Goal: Navigation & Orientation: Find specific page/section

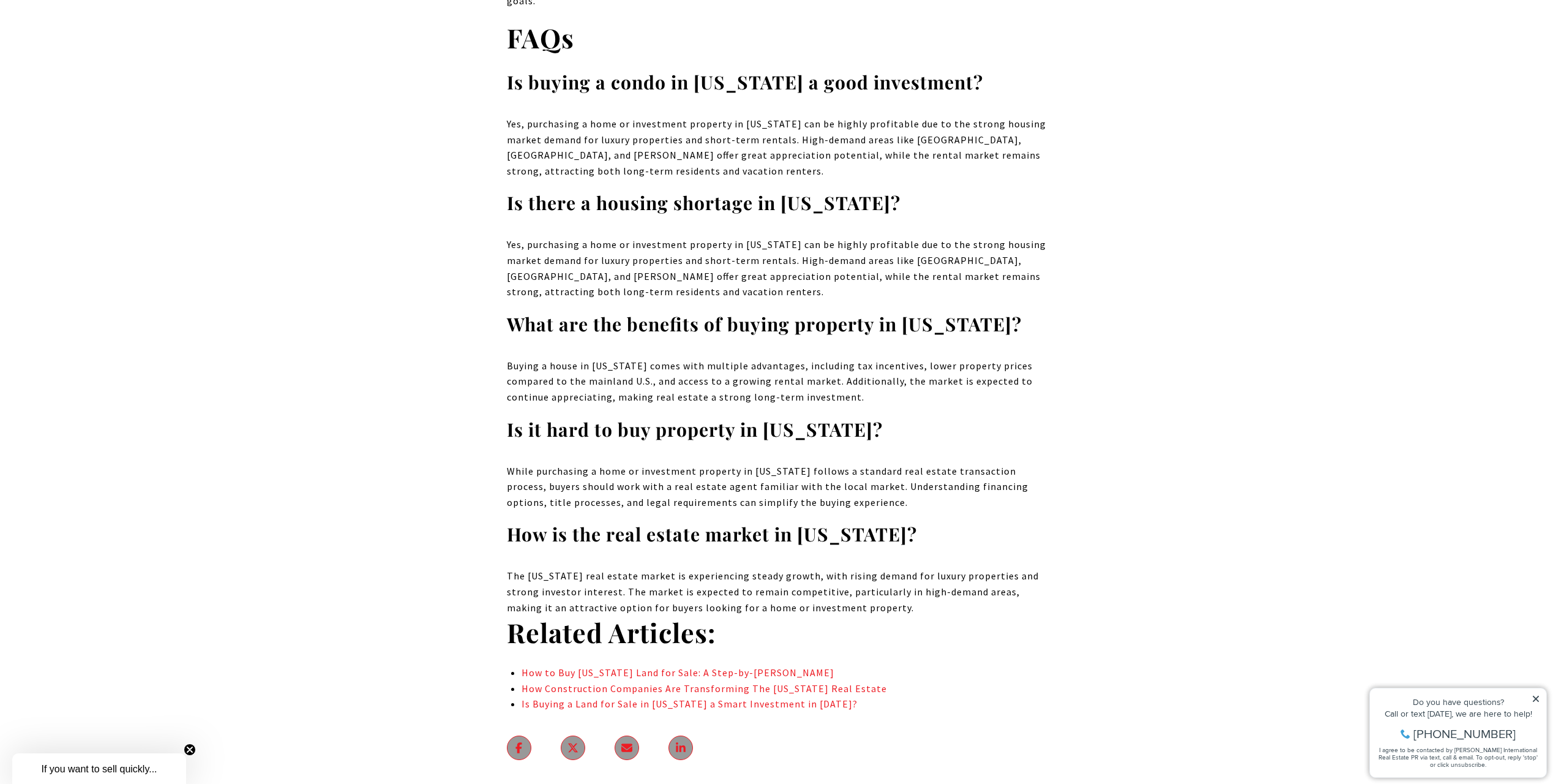
scroll to position [8143, 0]
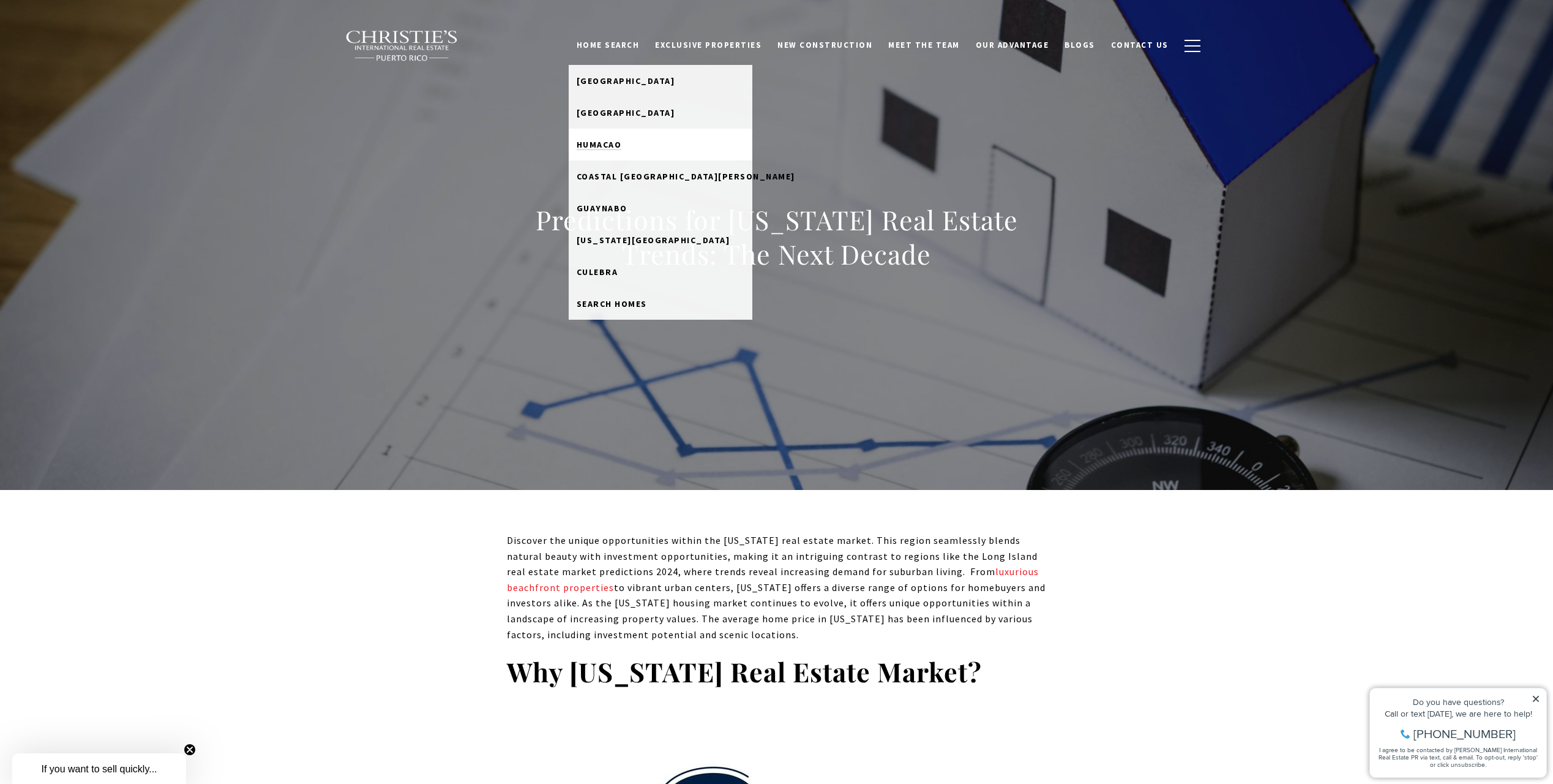
click at [622, 142] on span "Humacao" at bounding box center [599, 144] width 45 height 11
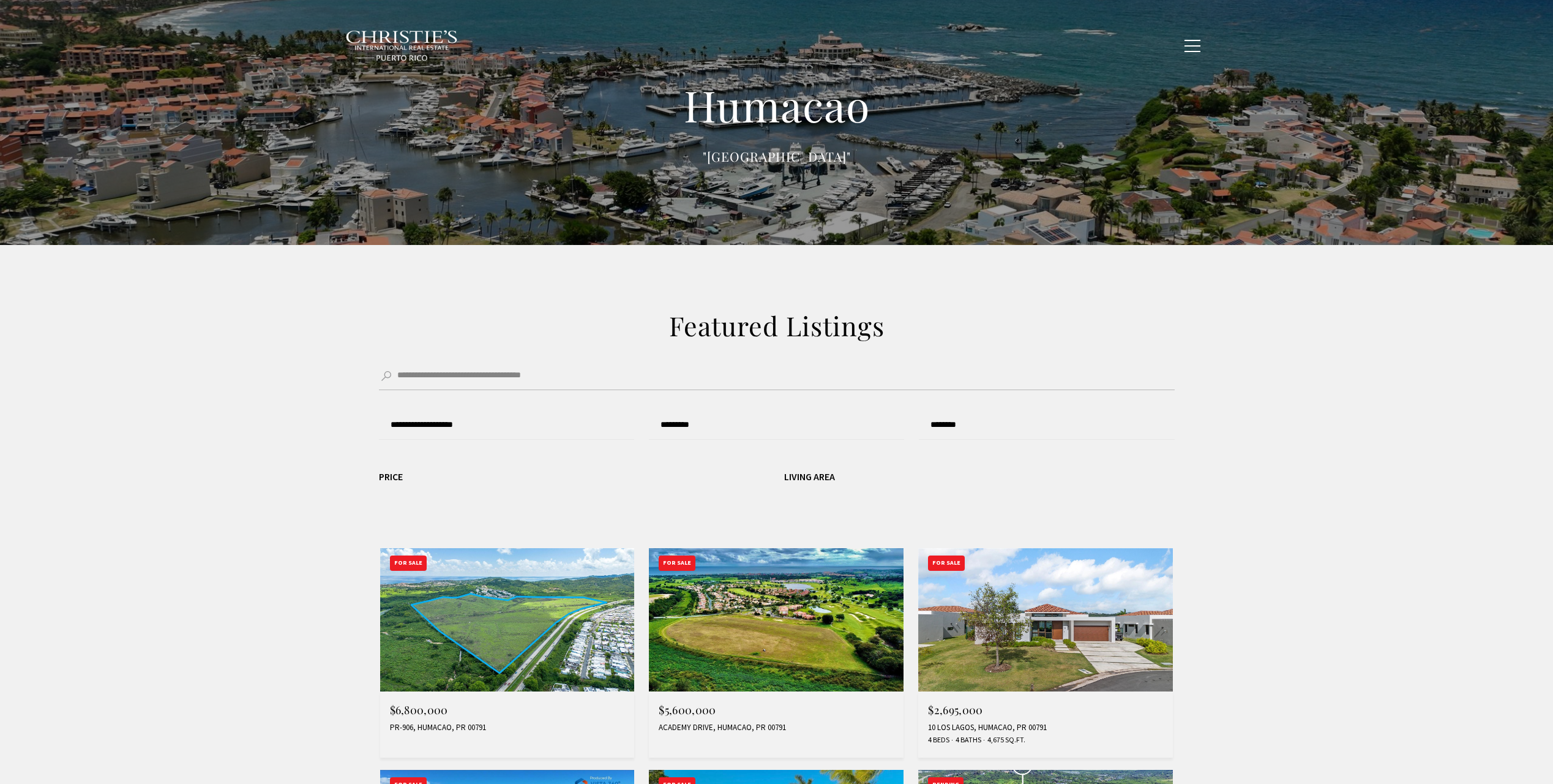
type input "******"
type input "*********"
click at [1014, 48] on span "Our Advantage" at bounding box center [1013, 45] width 74 height 10
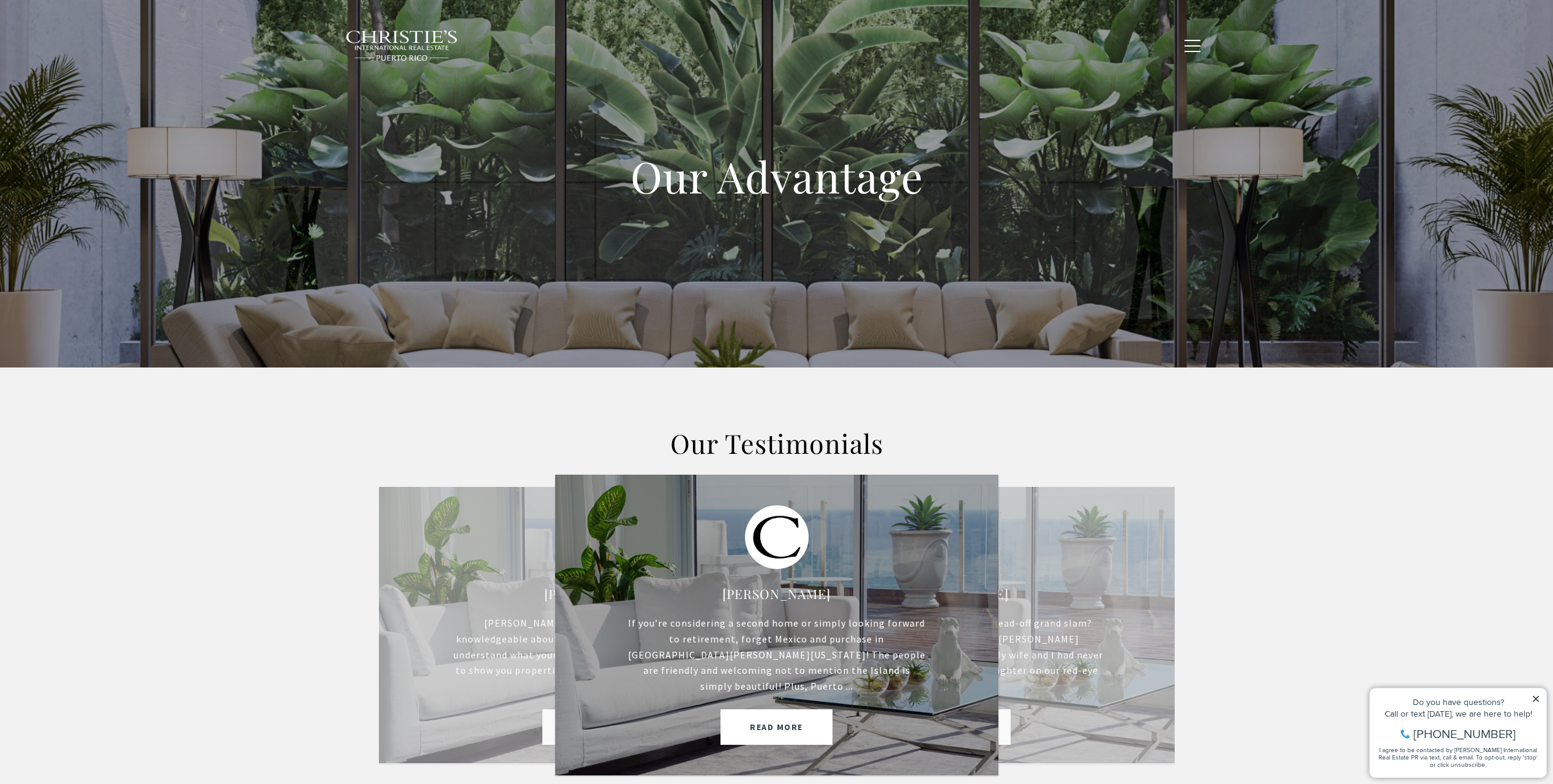
click at [1081, 40] on span "Blogs" at bounding box center [1080, 45] width 31 height 10
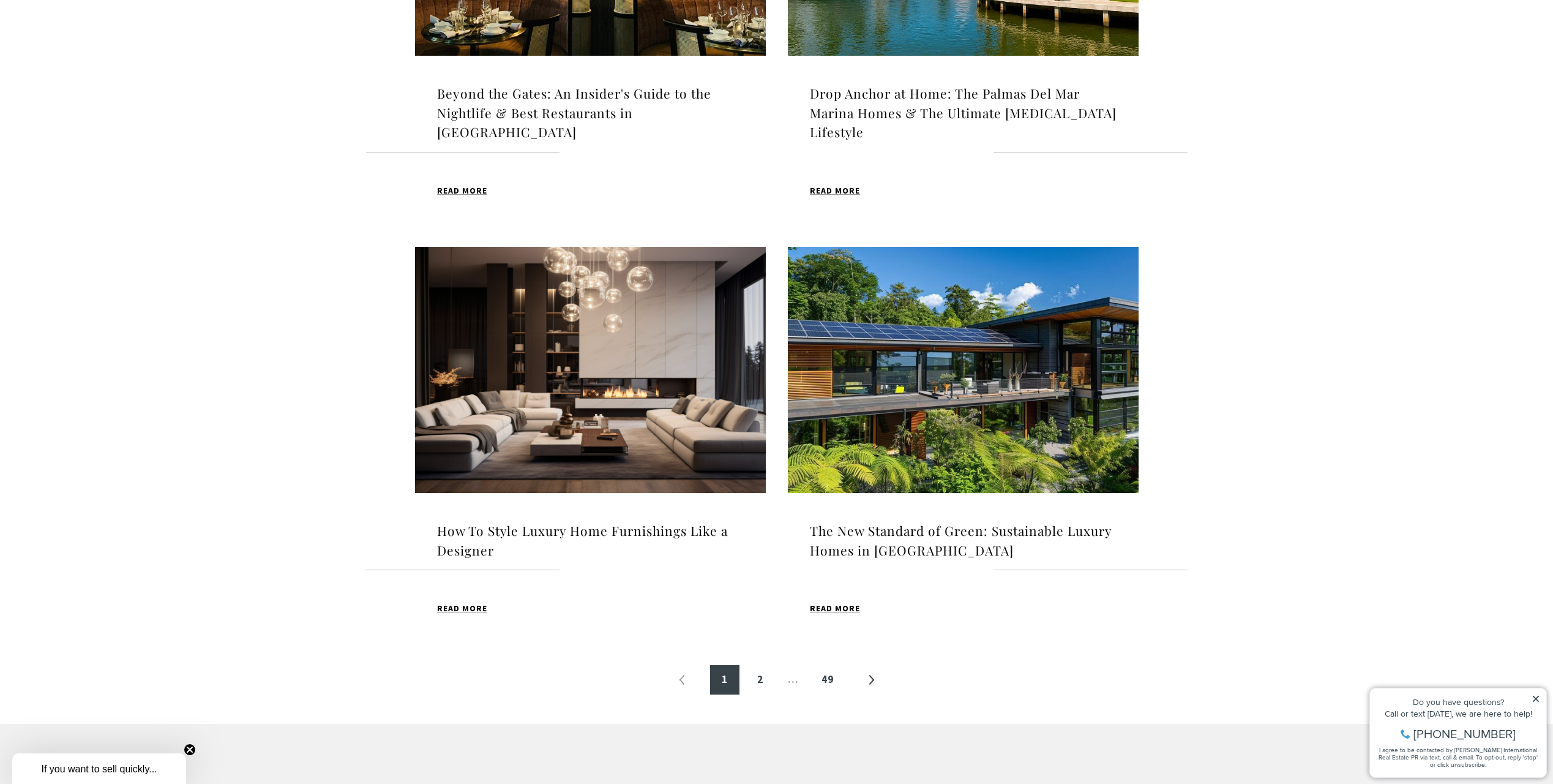
scroll to position [1285, 0]
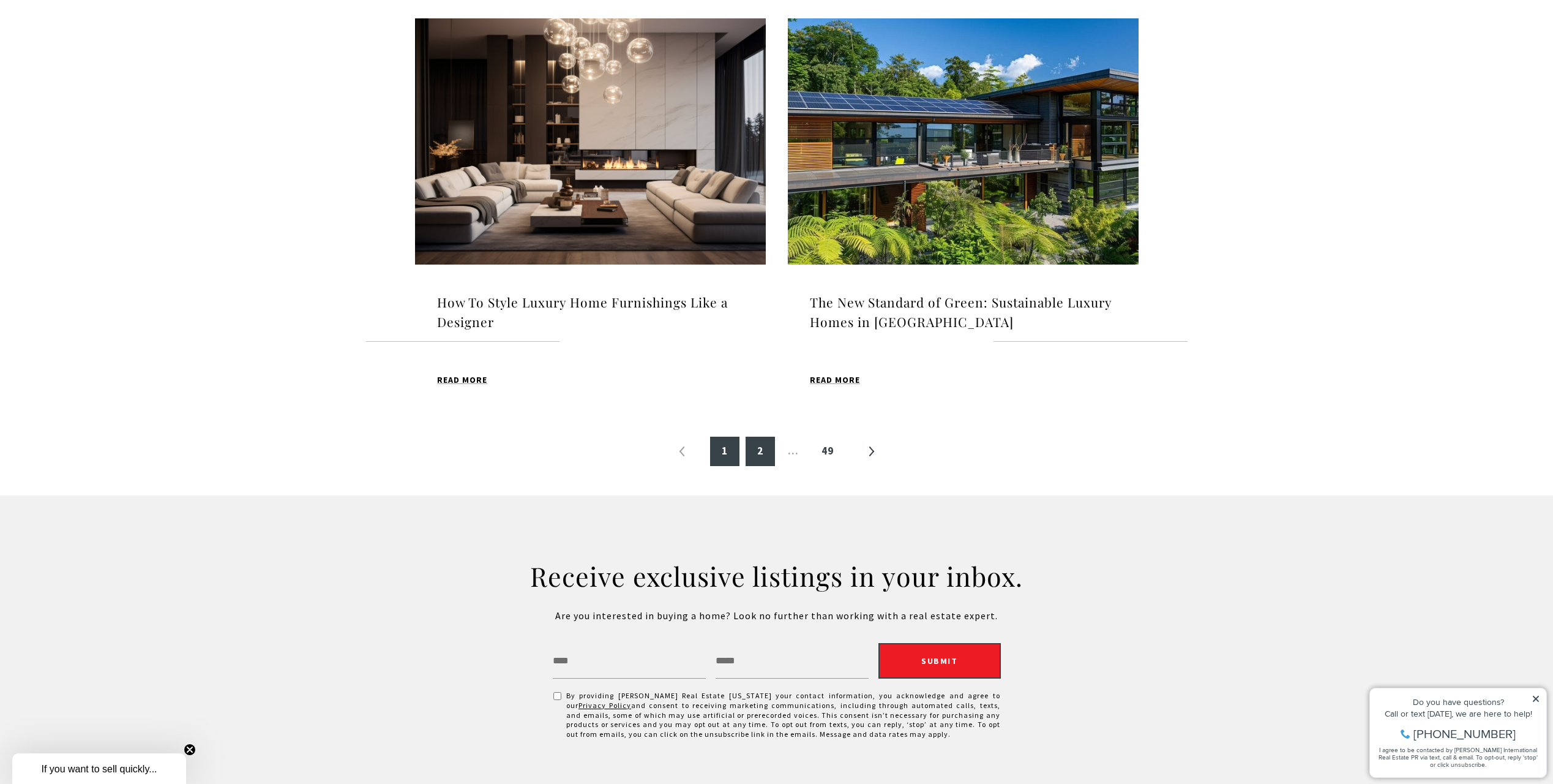
click at [768, 436] on link "2" at bounding box center [760, 451] width 29 height 29
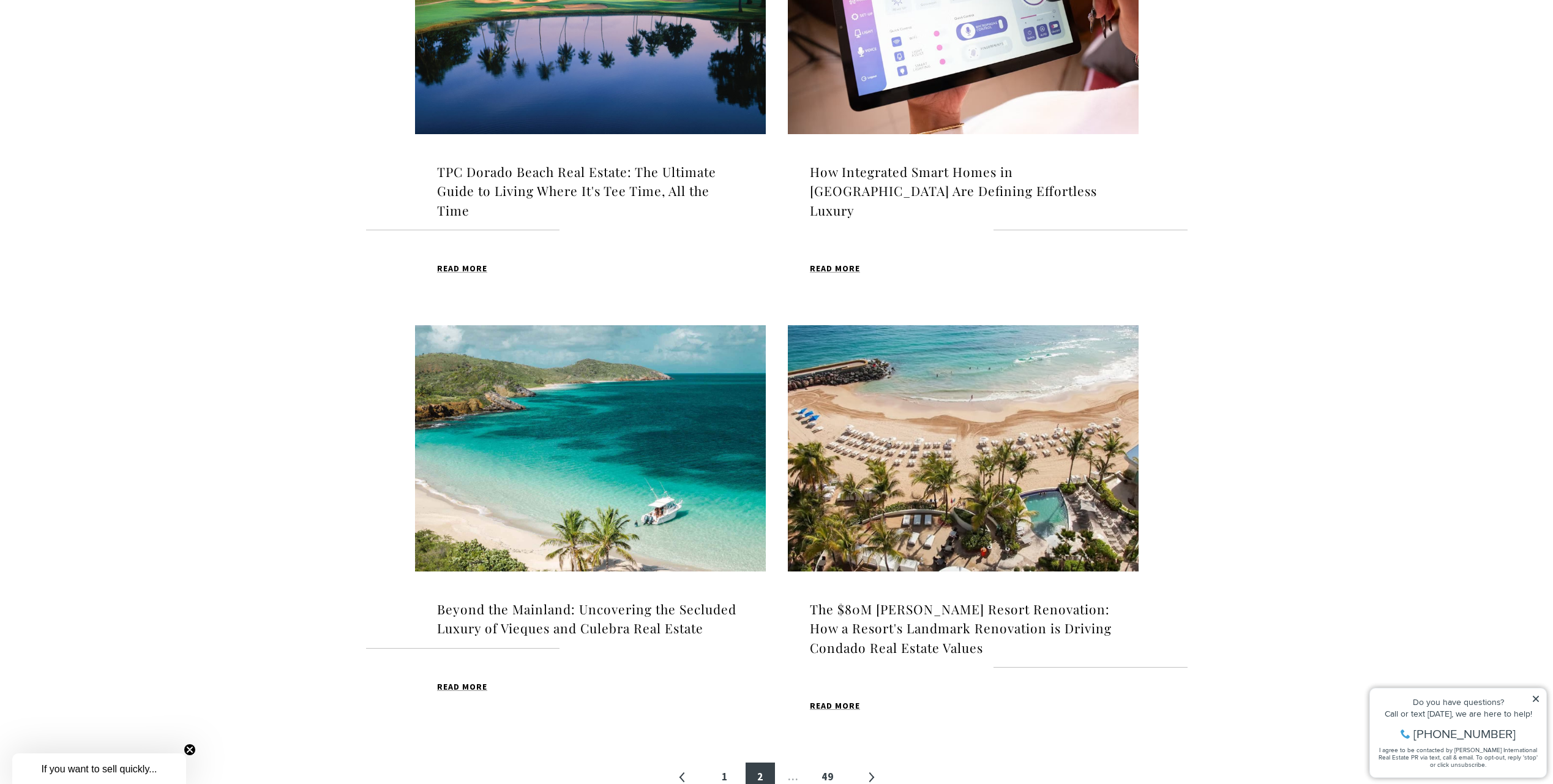
scroll to position [980, 0]
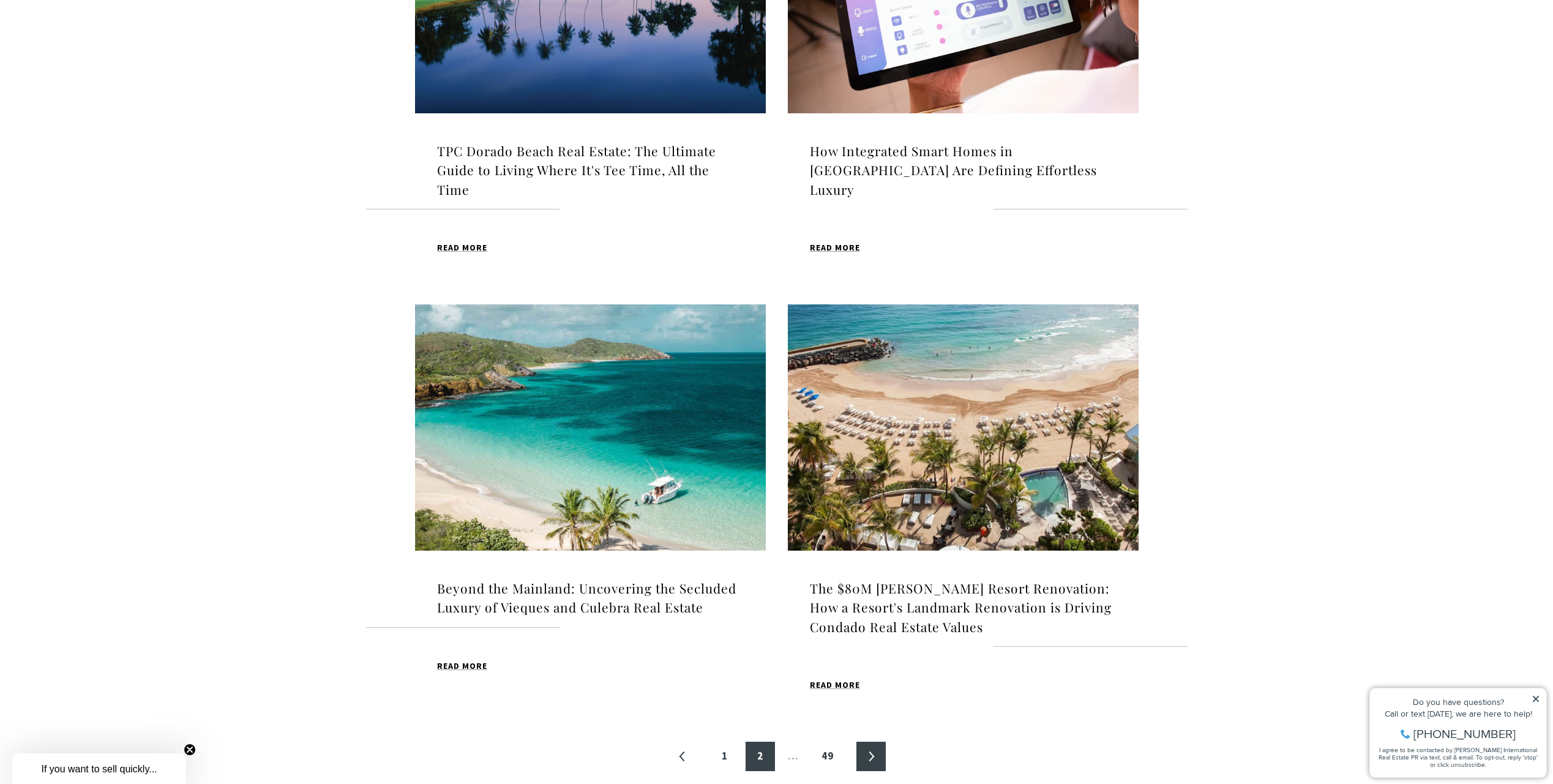
click at [869, 756] on link "»" at bounding box center [871, 756] width 29 height 29
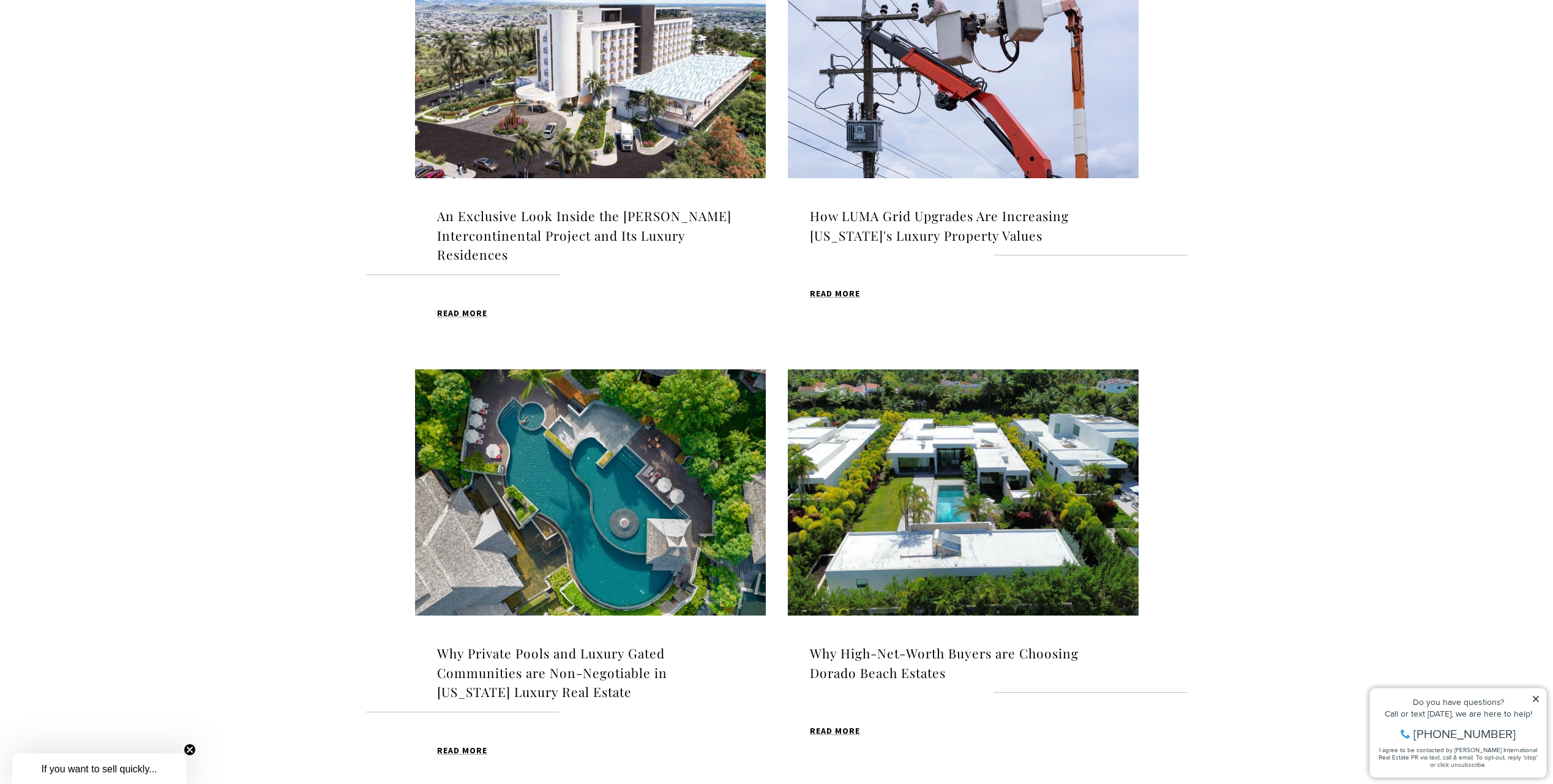
scroll to position [980, 0]
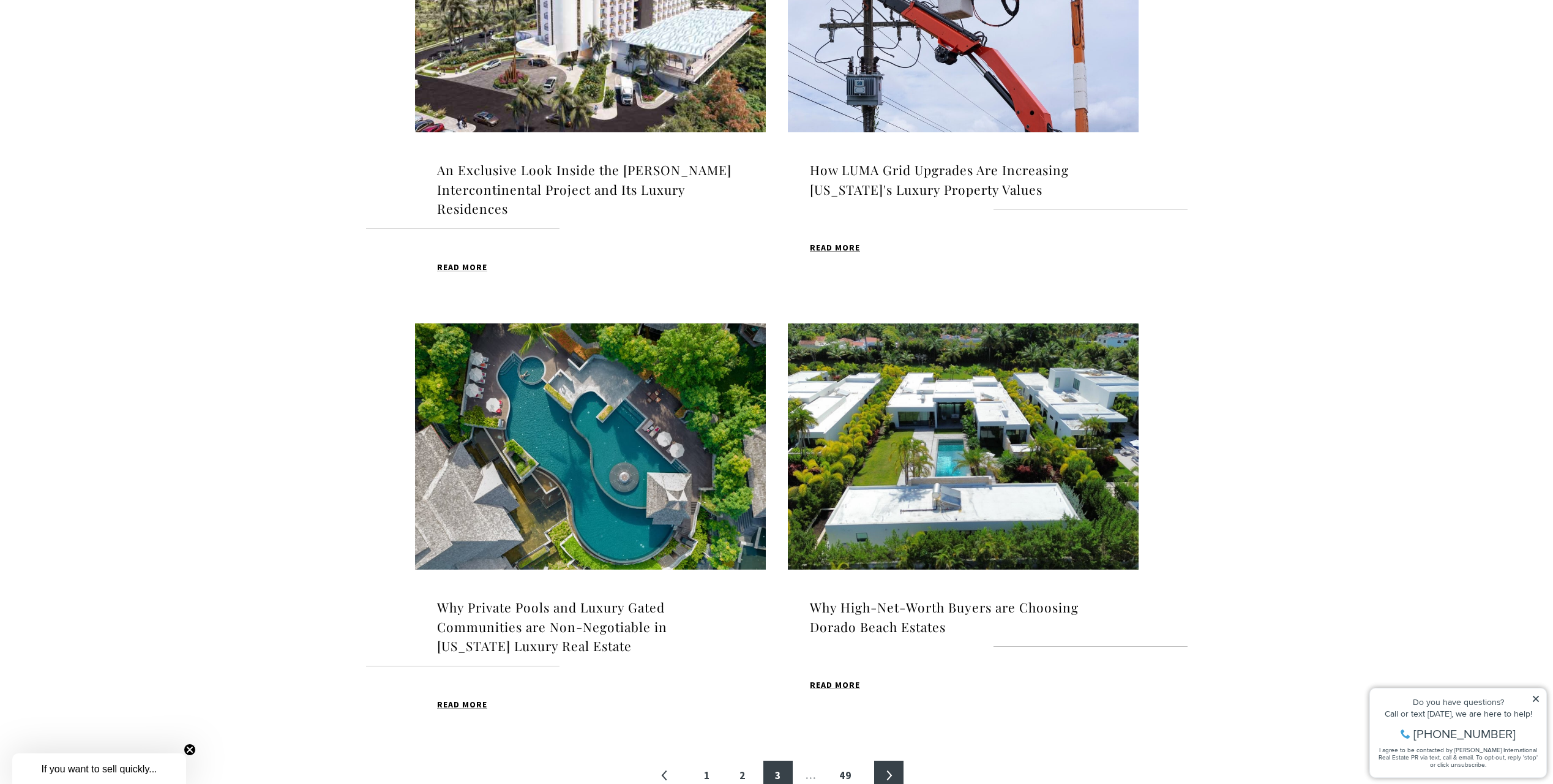
click at [880, 761] on link "»" at bounding box center [889, 775] width 29 height 29
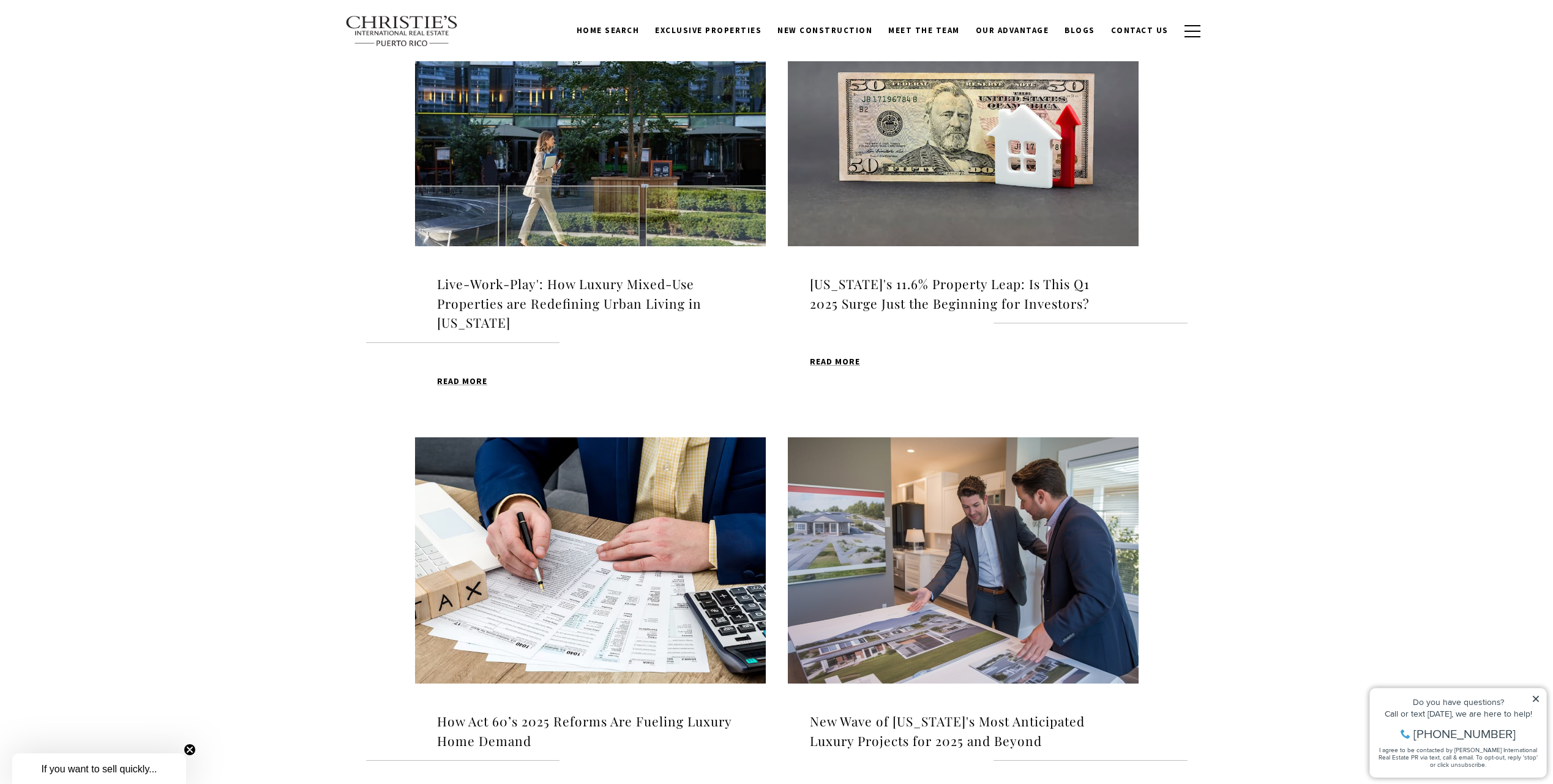
scroll to position [124, 0]
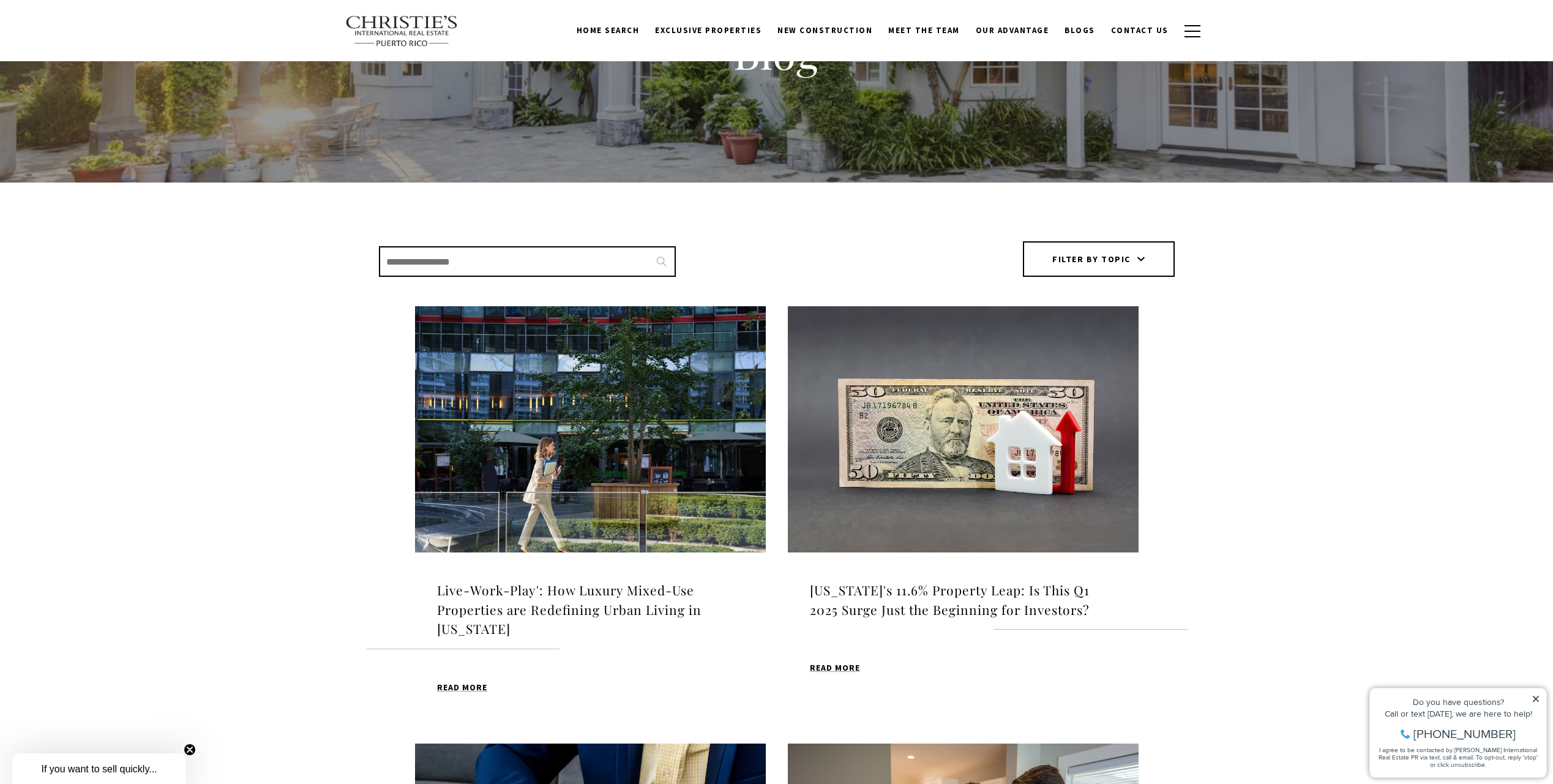
click at [373, 24] on img at bounding box center [402, 31] width 114 height 32
